Goal: Task Accomplishment & Management: Manage account settings

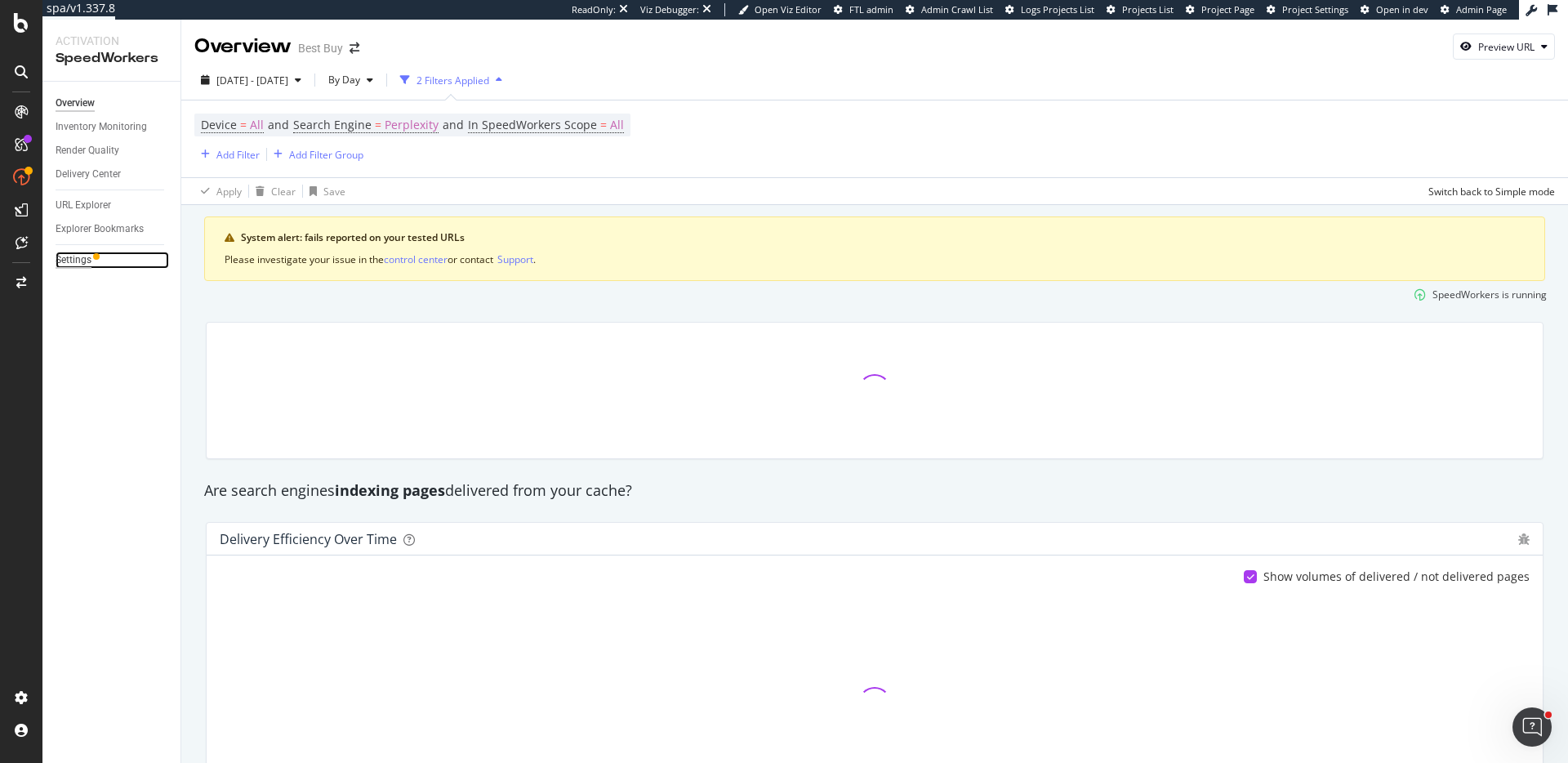
click at [78, 257] on div "Settings" at bounding box center [73, 260] width 36 height 17
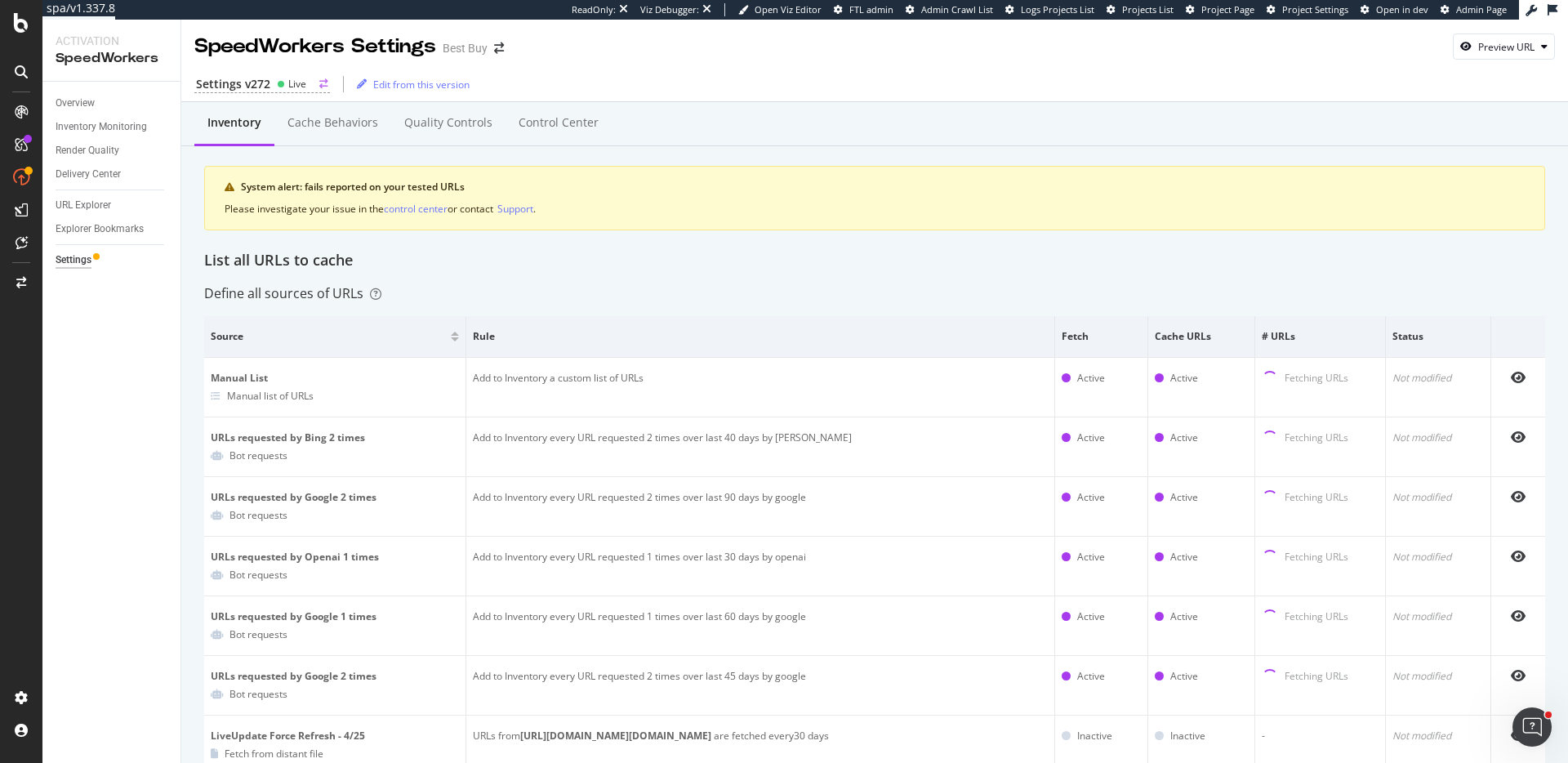
click at [297, 87] on div "Live" at bounding box center [297, 83] width 18 height 14
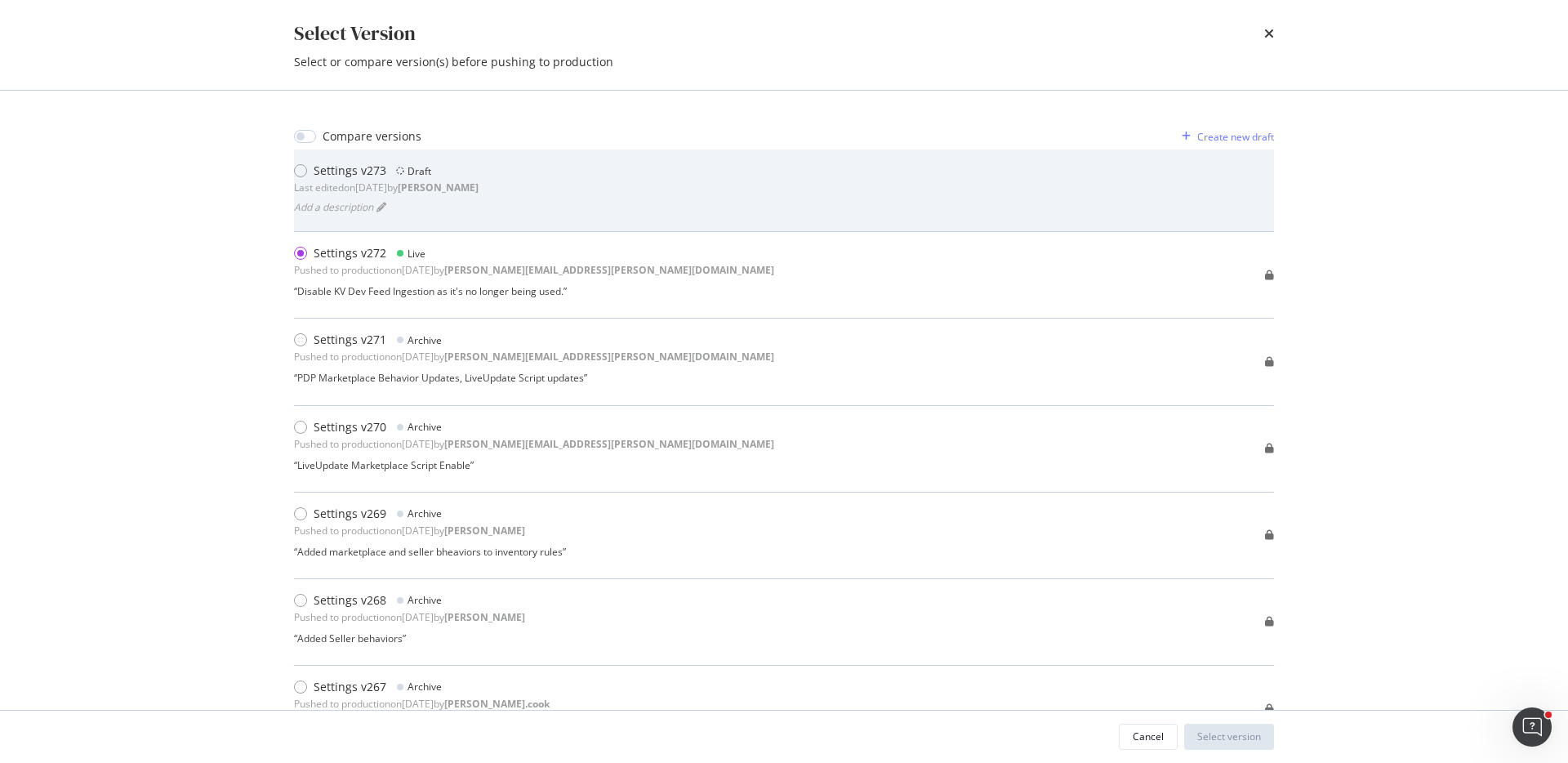
click at [391, 178] on div "Settings v273 Draft Last edited on [DATE] by [PERSON_NAME]" at bounding box center [386, 178] width 184 height 33
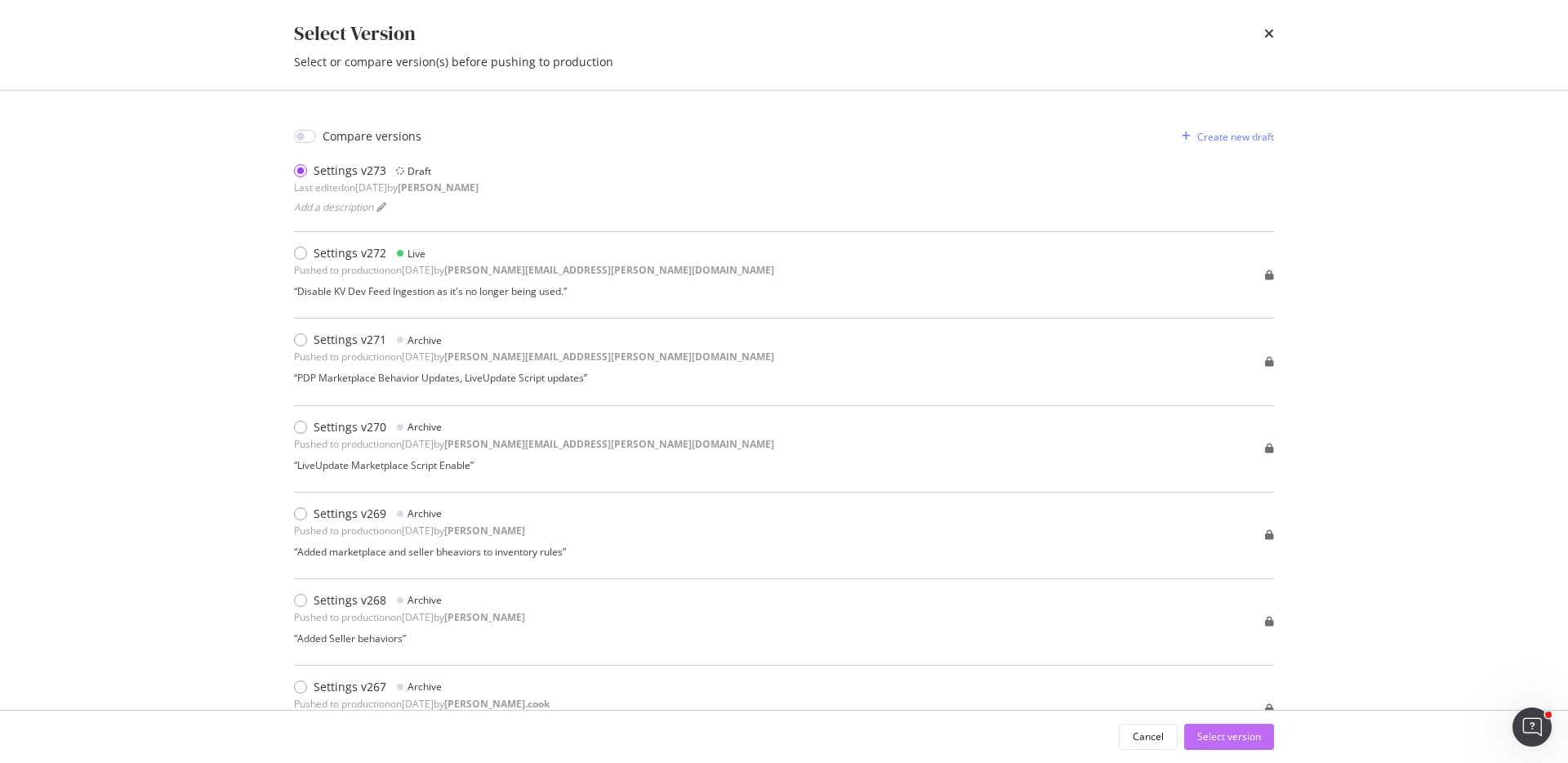
click at [1253, 740] on div "Select version" at bounding box center [1229, 736] width 64 height 14
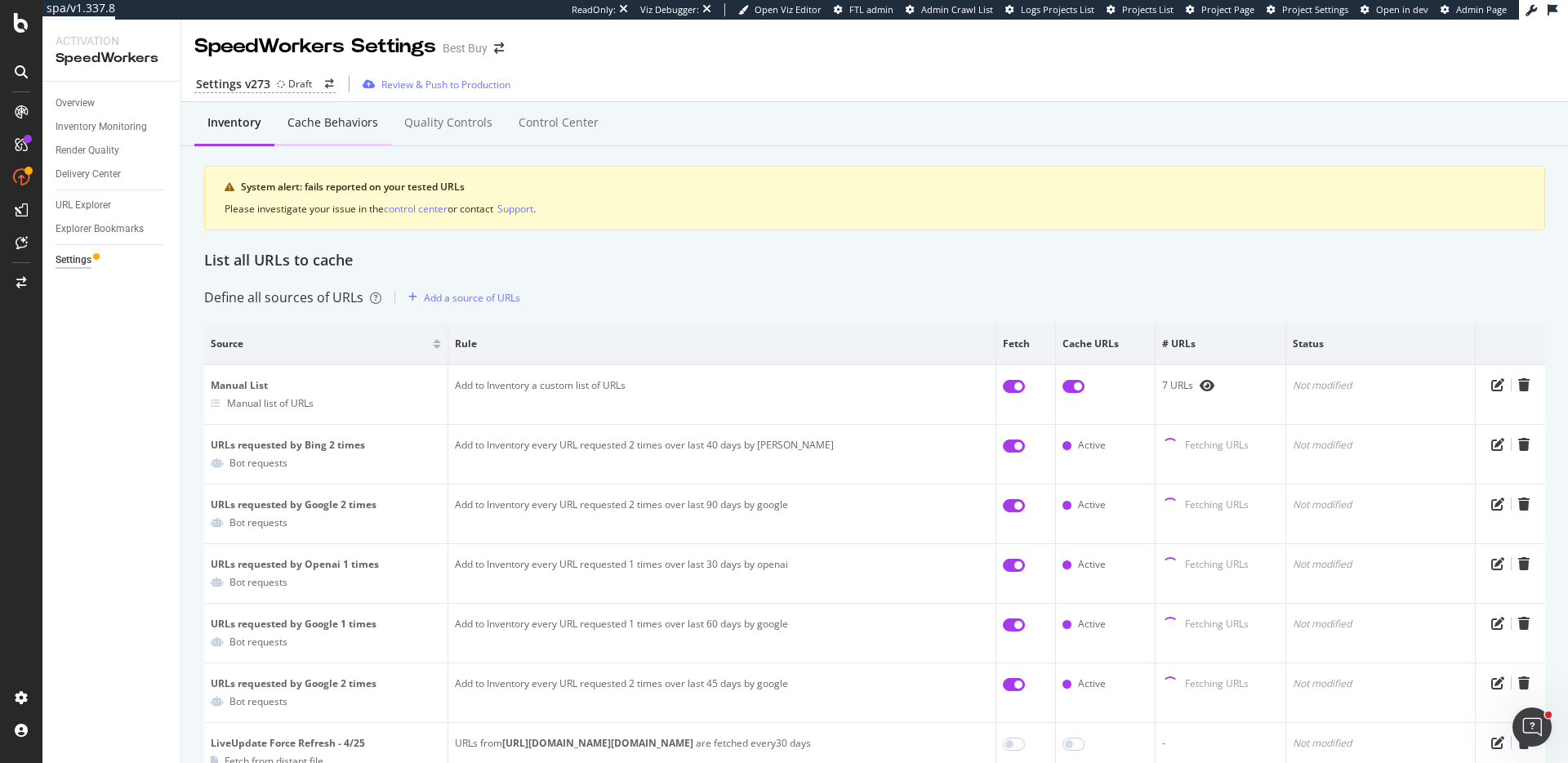
click at [352, 129] on div "Cache behaviors" at bounding box center [333, 122] width 91 height 16
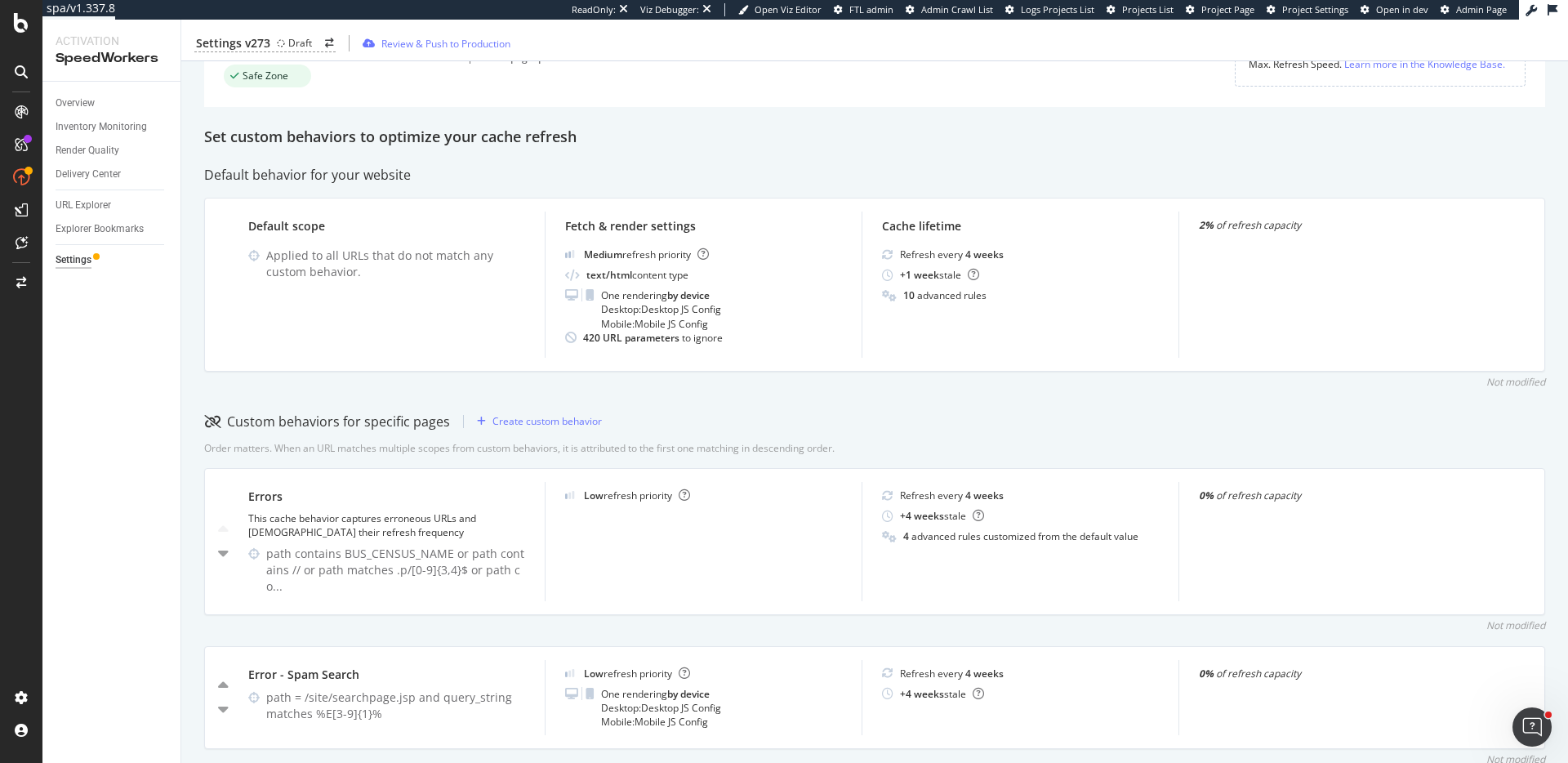
scroll to position [281, 0]
click at [543, 420] on div "Create custom behavior" at bounding box center [547, 423] width 109 height 14
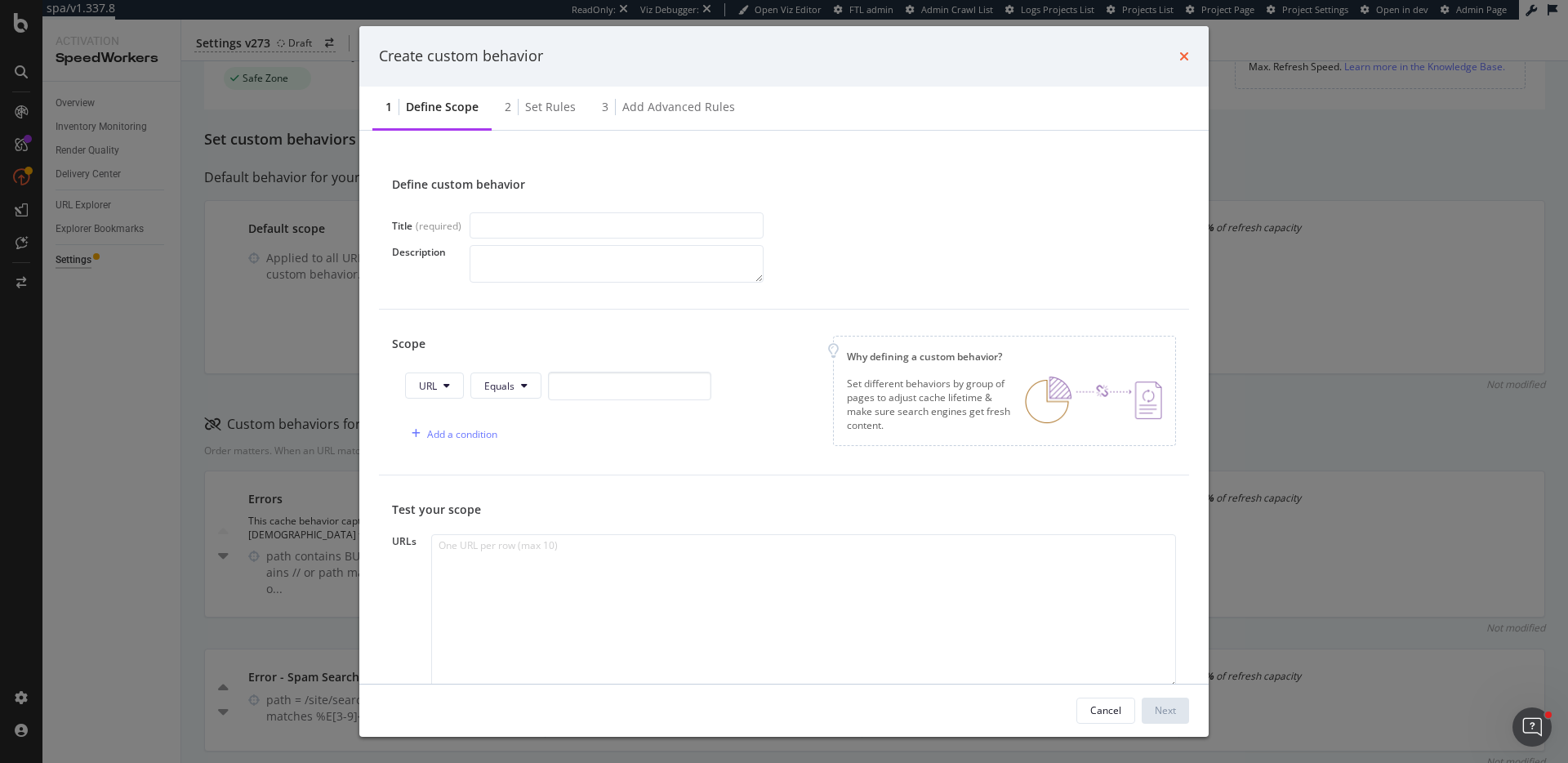
click at [1185, 52] on icon "times" at bounding box center [1184, 56] width 10 height 13
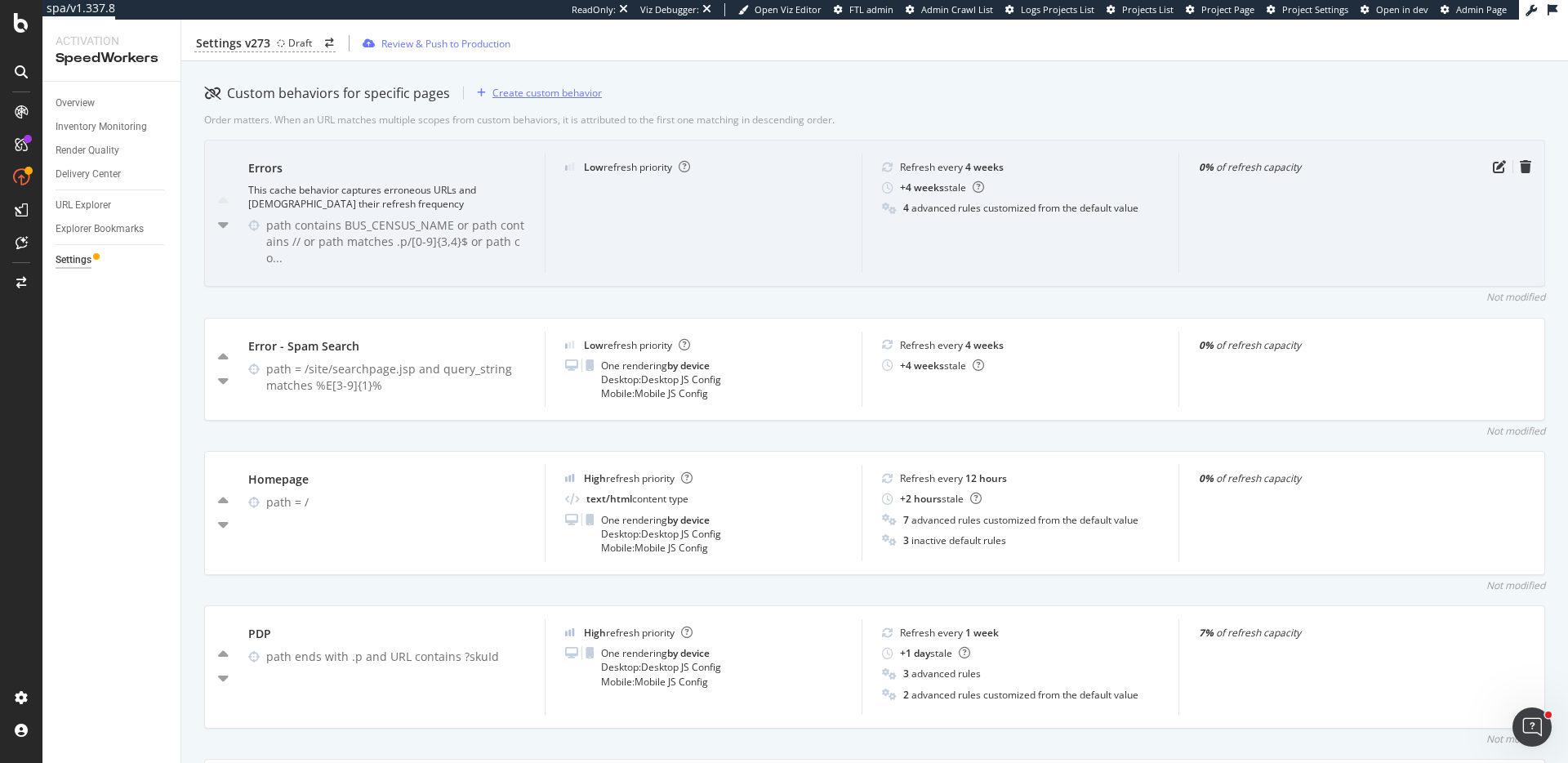
scroll to position [619, 0]
